Goal: Transaction & Acquisition: Book appointment/travel/reservation

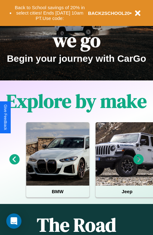
scroll to position [97, 0]
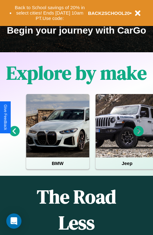
click at [139, 135] on icon at bounding box center [139, 131] width 10 height 10
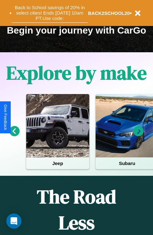
click at [50, 13] on button "Back to School savings of 20% in select cities! Ends 9/1 at 10am PT. Use code:" at bounding box center [50, 13] width 77 height 20
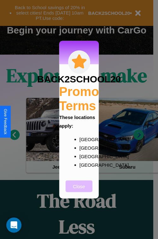
click at [79, 191] on button "Close" at bounding box center [79, 187] width 27 height 12
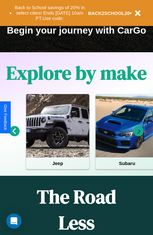
click at [139, 135] on icon at bounding box center [139, 131] width 10 height 10
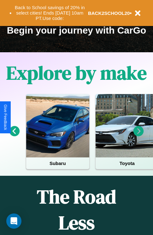
click at [139, 135] on icon at bounding box center [139, 131] width 10 height 10
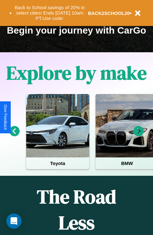
click at [139, 135] on icon at bounding box center [139, 131] width 10 height 10
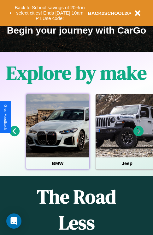
click at [58, 135] on div at bounding box center [57, 125] width 63 height 63
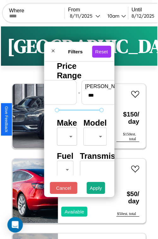
scroll to position [19, 0]
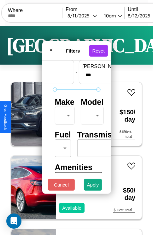
click at [64, 114] on body "CarGo Where From 8 / 11 / 2025 10am Until 8 / 12 / 2025 10am Become a Host Logi…" at bounding box center [76, 130] width 153 height 261
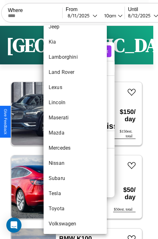
scroll to position [343, 0]
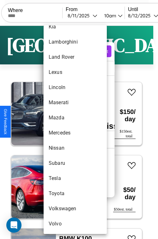
click at [63, 179] on li "Tesla" at bounding box center [75, 178] width 63 height 15
type input "*****"
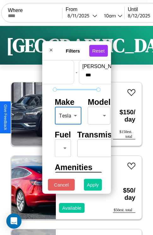
click at [93, 186] on button "Apply" at bounding box center [93, 185] width 18 height 12
